Goal: Task Accomplishment & Management: Use online tool/utility

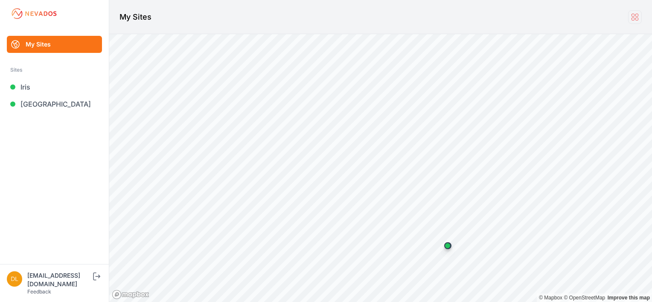
click at [638, 17] on icon at bounding box center [634, 16] width 9 height 9
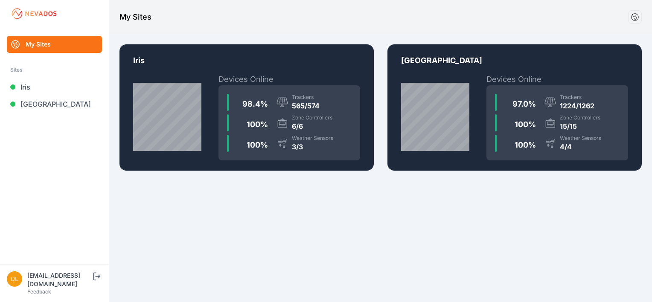
click at [274, 102] on div "LA-01" at bounding box center [280, 102] width 15 height 11
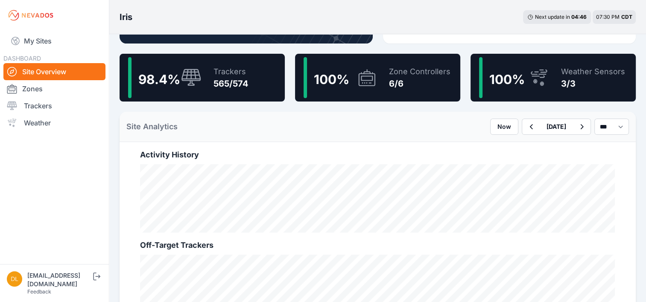
scroll to position [213, 0]
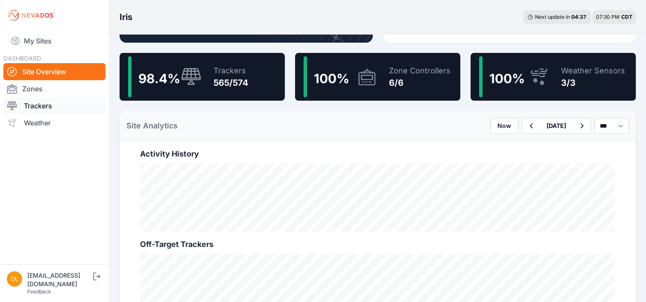
click at [46, 108] on link "Trackers" at bounding box center [54, 105] width 102 height 17
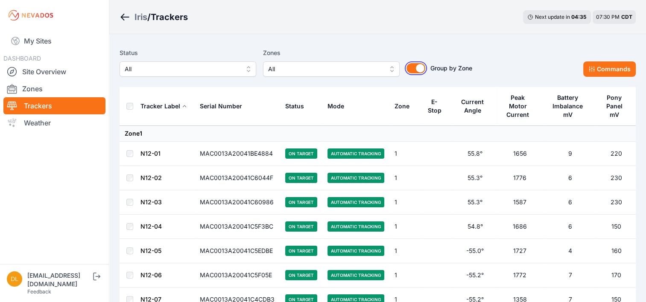
click at [417, 67] on button "Group by Zone" at bounding box center [415, 68] width 19 height 10
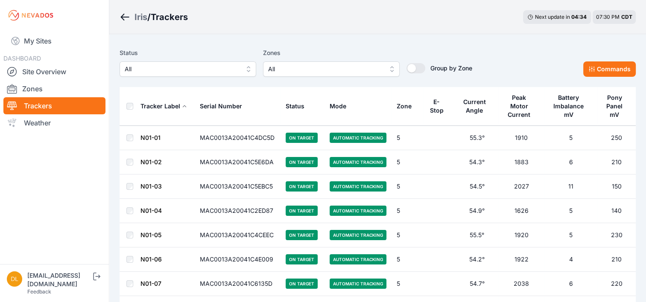
click at [432, 102] on div "E-Stop" at bounding box center [436, 106] width 16 height 17
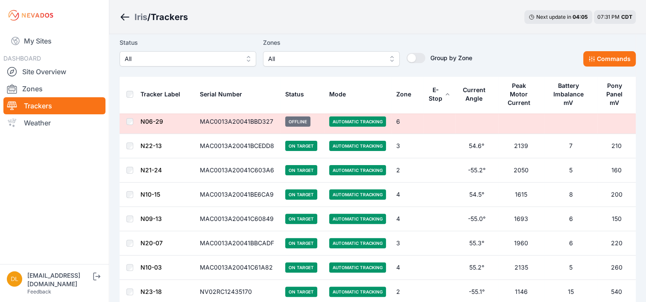
scroll to position [213, 0]
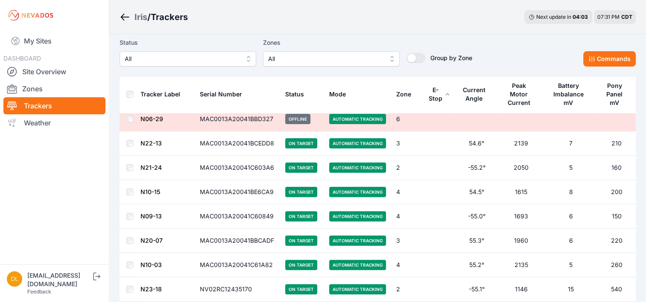
click at [171, 55] on span "All" at bounding box center [182, 59] width 114 height 10
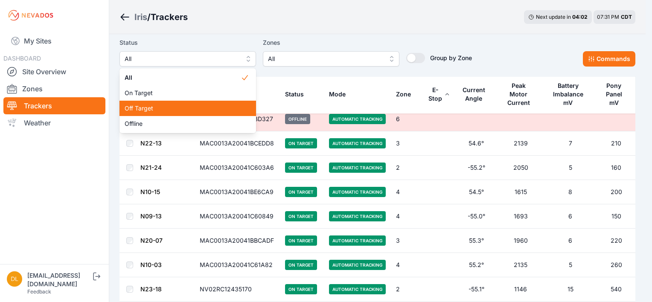
click at [159, 107] on span "Off Target" at bounding box center [183, 108] width 116 height 9
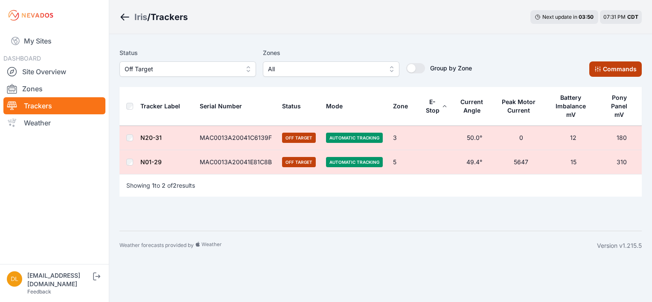
click at [604, 67] on button "Commands" at bounding box center [615, 68] width 52 height 15
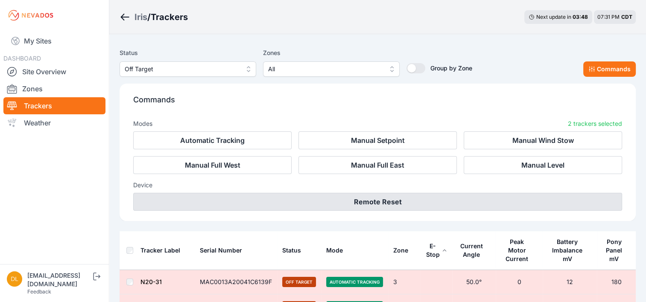
click at [372, 196] on button "Remote Reset" at bounding box center [377, 202] width 489 height 18
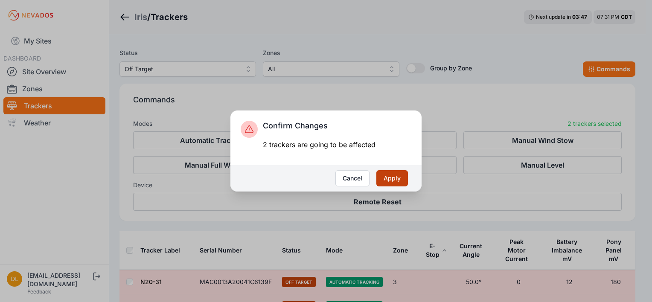
click at [382, 176] on button "Apply" at bounding box center [392, 178] width 32 height 16
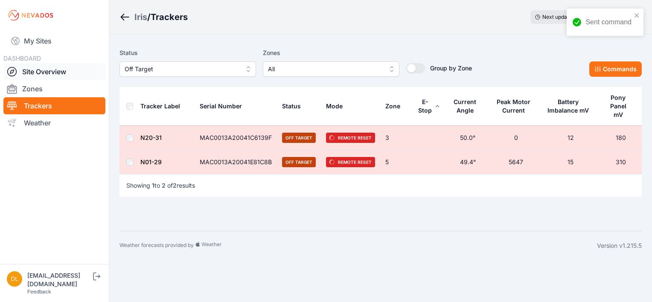
click at [51, 70] on link "Site Overview" at bounding box center [54, 71] width 102 height 17
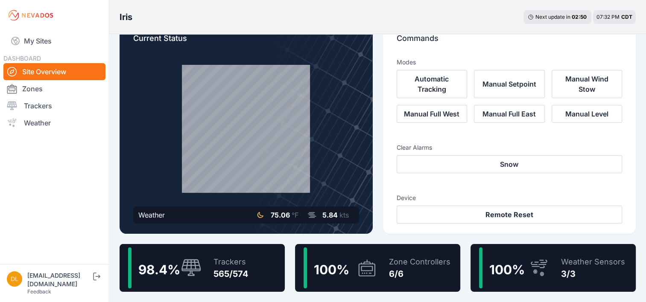
scroll to position [1, 0]
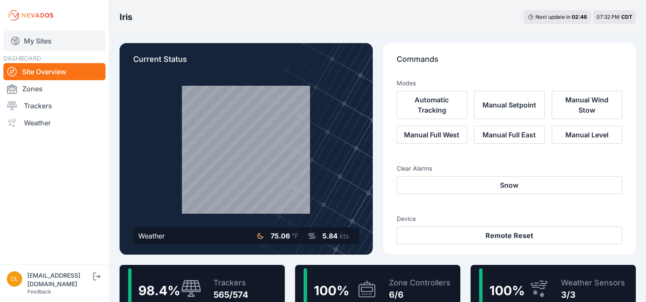
click at [38, 44] on link "My Sites" at bounding box center [54, 41] width 102 height 20
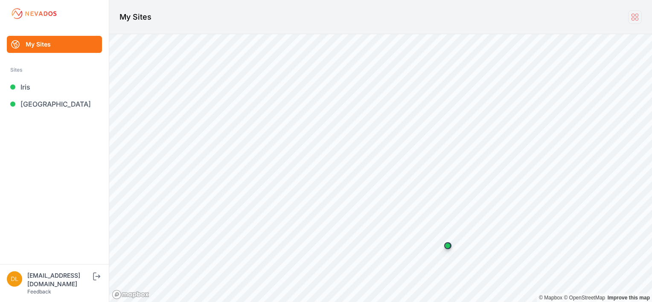
click at [629, 16] on link at bounding box center [635, 17] width 14 height 14
